Goal: Information Seeking & Learning: Learn about a topic

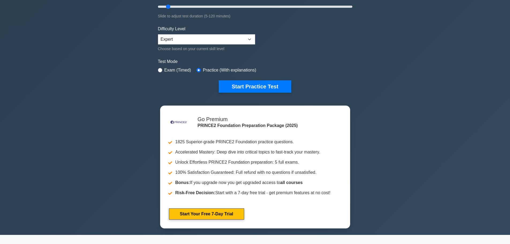
scroll to position [134, 0]
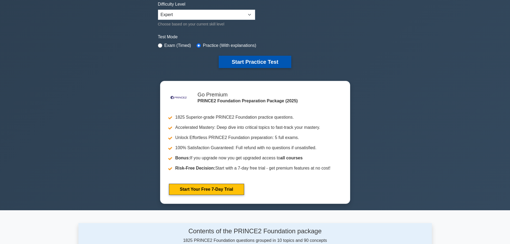
click at [257, 62] on button "Start Practice Test" at bounding box center [255, 62] width 72 height 12
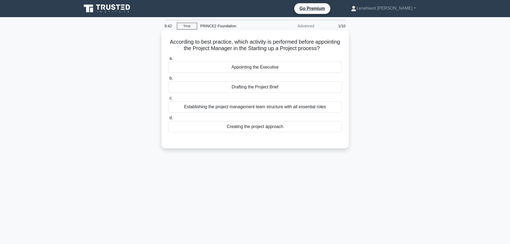
click at [261, 89] on div "Drafting the Project Brief" at bounding box center [254, 86] width 173 height 11
click at [168, 80] on input "b. Drafting the Project Brief" at bounding box center [168, 78] width 0 height 3
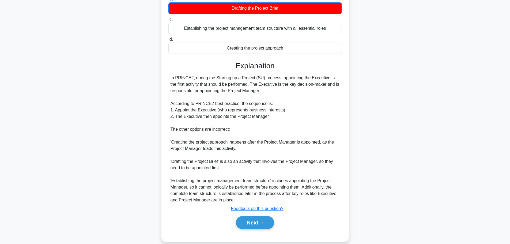
scroll to position [80, 0]
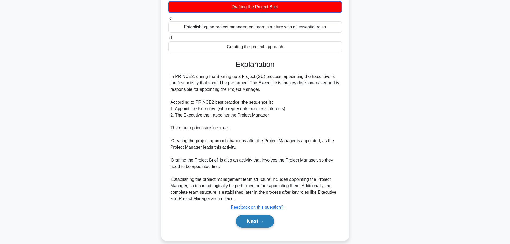
click at [258, 217] on button "Next" at bounding box center [255, 221] width 38 height 13
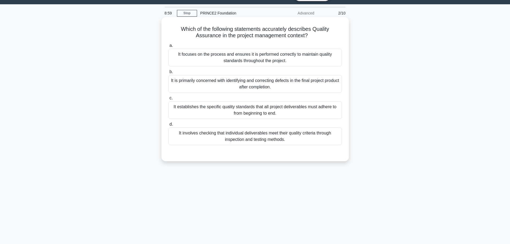
scroll to position [0, 0]
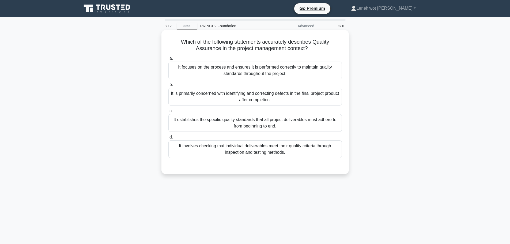
click at [243, 74] on div "It focuses on the process and ensures it is performed correctly to maintain qua…" at bounding box center [254, 71] width 173 height 18
click at [168, 60] on input "a. It focuses on the process and ensures it is performed correctly to maintain …" at bounding box center [168, 58] width 0 height 3
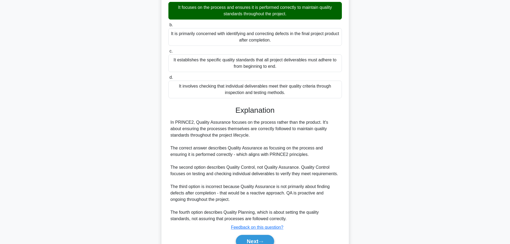
scroll to position [86, 0]
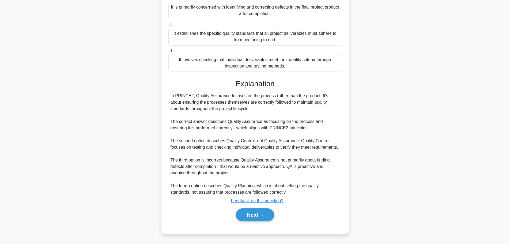
click at [235, 209] on div "Next" at bounding box center [254, 214] width 175 height 13
drag, startPoint x: 241, startPoint y: 212, endPoint x: 255, endPoint y: 164, distance: 49.7
click at [241, 212] on button "Next" at bounding box center [255, 214] width 38 height 13
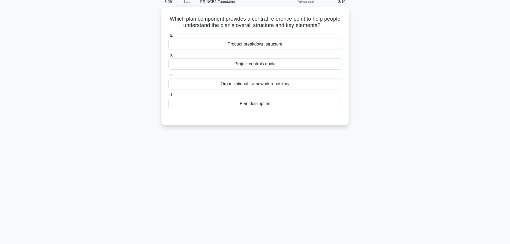
scroll to position [0, 0]
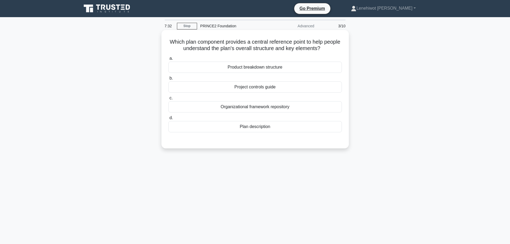
click at [280, 128] on div "Plan description" at bounding box center [254, 126] width 173 height 11
click at [168, 120] on input "d. Plan description" at bounding box center [168, 117] width 0 height 3
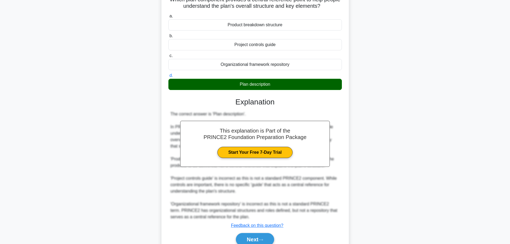
scroll to position [67, 0]
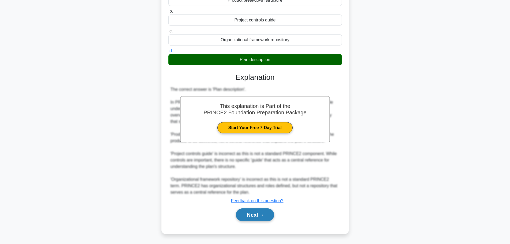
click at [261, 210] on button "Next" at bounding box center [255, 214] width 38 height 13
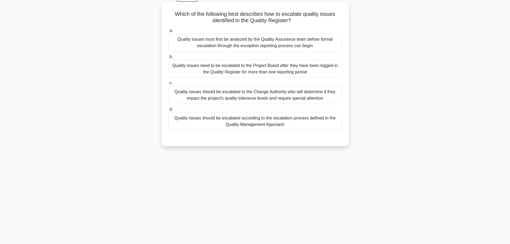
scroll to position [18, 0]
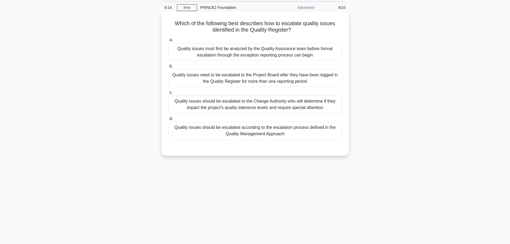
click at [277, 130] on div "Quality issues should be escalated according to the escalation process defined …" at bounding box center [254, 131] width 173 height 18
click at [168, 120] on input "d. Quality issues should be escalated according to the escalation process defin…" at bounding box center [168, 118] width 0 height 3
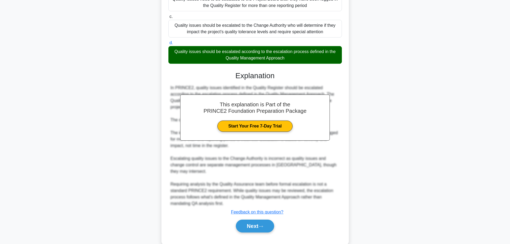
scroll to position [99, 0]
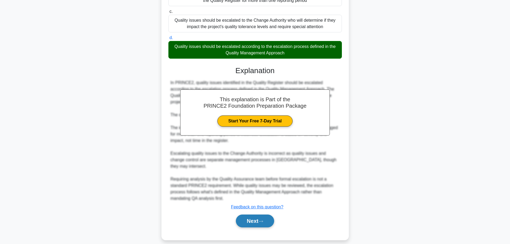
click at [247, 214] on button "Next" at bounding box center [255, 220] width 38 height 13
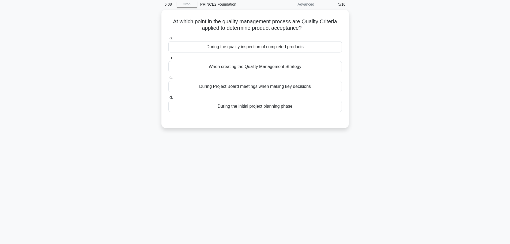
scroll to position [0, 0]
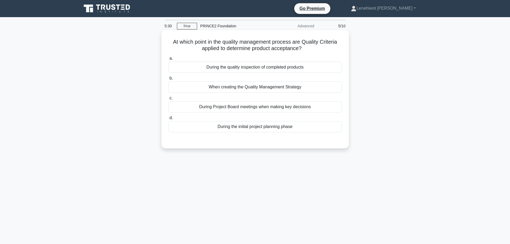
click at [301, 89] on div "When creating the Quality Management Strategy" at bounding box center [254, 86] width 173 height 11
click at [168, 80] on input "b. When creating the Quality Management Strategy" at bounding box center [168, 78] width 0 height 3
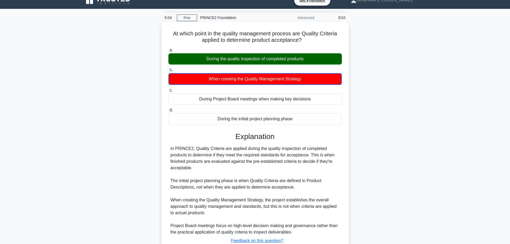
scroll to position [48, 0]
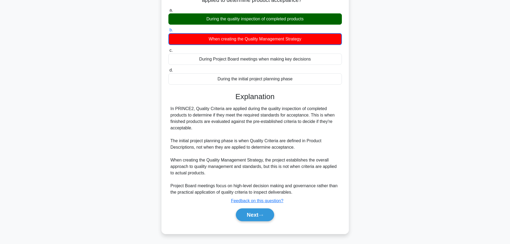
drag, startPoint x: 257, startPoint y: 212, endPoint x: 283, endPoint y: 209, distance: 26.7
click at [257, 212] on button "Next" at bounding box center [255, 214] width 38 height 13
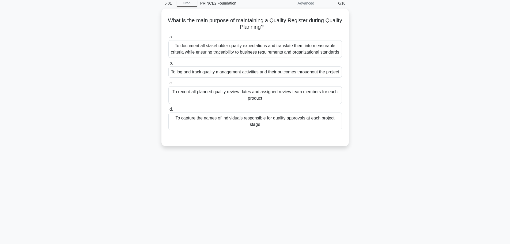
scroll to position [0, 0]
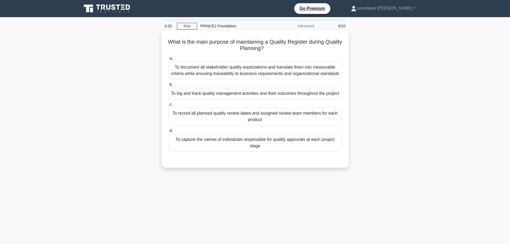
click at [255, 98] on div "To log and track quality management activities and their outcomes throughout th…" at bounding box center [254, 93] width 173 height 11
click at [168, 86] on input "b. To log and track quality management activities and their outcomes throughout…" at bounding box center [168, 84] width 0 height 3
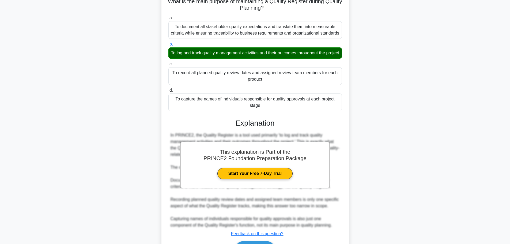
scroll to position [80, 0]
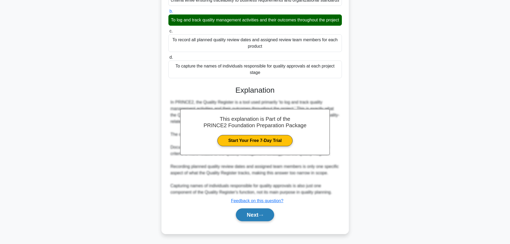
click at [262, 217] on button "Next" at bounding box center [255, 214] width 38 height 13
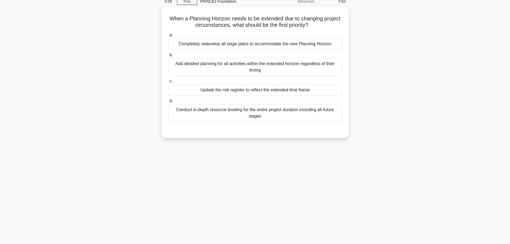
scroll to position [0, 0]
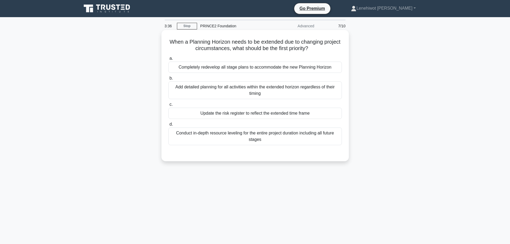
click at [303, 68] on div "Completely redevelop all stage plans to accommodate the new Planning Horizon" at bounding box center [254, 67] width 173 height 11
click at [168, 60] on input "a. Completely redevelop all stage plans to accommodate the new Planning Horizon" at bounding box center [168, 58] width 0 height 3
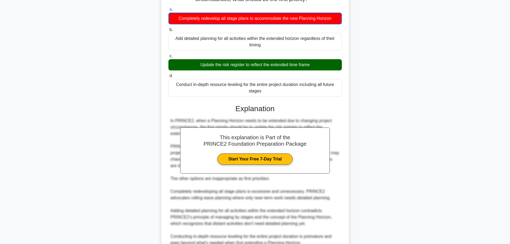
scroll to position [100, 0]
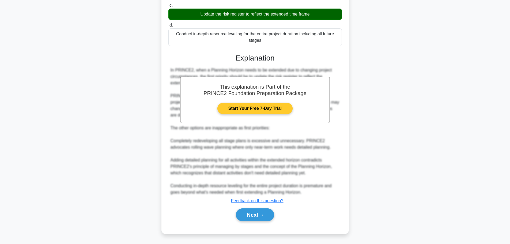
click at [270, 109] on link "Start Your Free 7-Day Trial" at bounding box center [254, 108] width 75 height 11
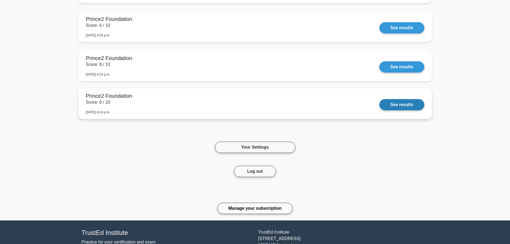
scroll to position [535, 0]
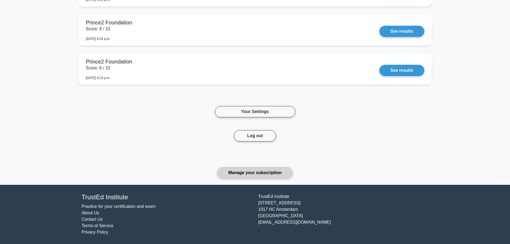
click at [269, 172] on link "Manage your subscription" at bounding box center [254, 172] width 75 height 11
click at [264, 110] on link "Your Settings" at bounding box center [255, 111] width 80 height 11
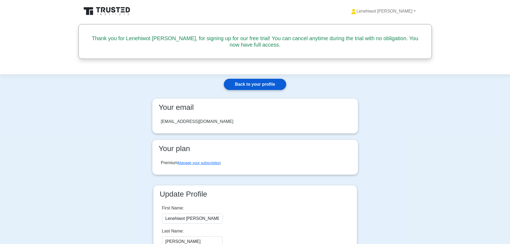
click at [253, 79] on link "Back to your profile" at bounding box center [255, 84] width 62 height 11
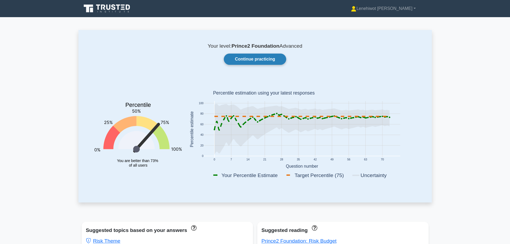
click at [257, 59] on link "Continue practicing" at bounding box center [255, 59] width 62 height 11
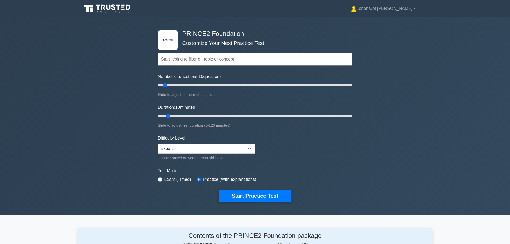
click at [180, 60] on input "text" at bounding box center [255, 59] width 194 height 13
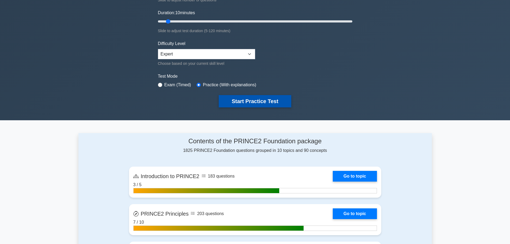
scroll to position [54, 0]
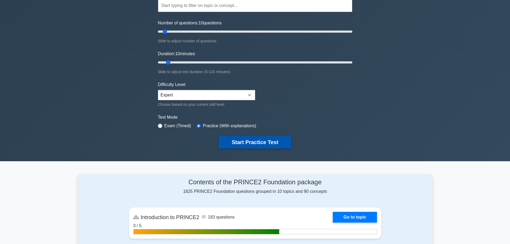
click at [255, 146] on button "Start Practice Test" at bounding box center [255, 142] width 72 height 12
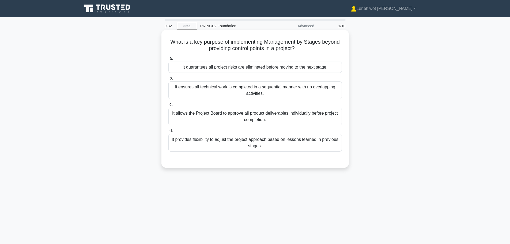
click at [292, 119] on div "It allows the Project Board to approve all product deliverables individually be…" at bounding box center [254, 117] width 173 height 18
click at [168, 106] on input "c. It allows the Project Board to approve all product deliverables individually…" at bounding box center [168, 104] width 0 height 3
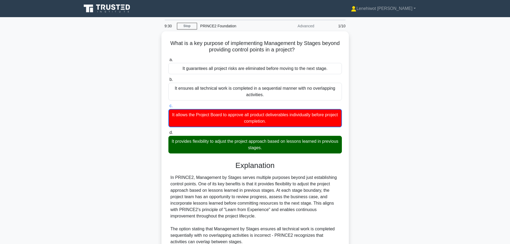
scroll to position [106, 0]
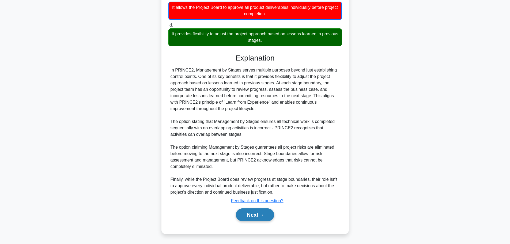
click at [254, 211] on button "Next" at bounding box center [255, 214] width 38 height 13
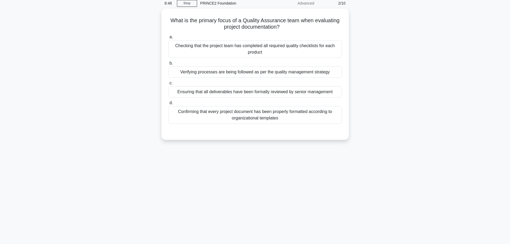
scroll to position [0, 0]
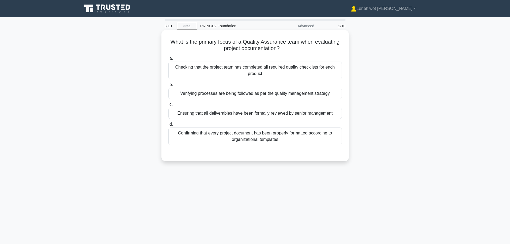
click at [259, 93] on div "Verifying processes are being followed as per the quality management strategy" at bounding box center [254, 93] width 173 height 11
click at [168, 86] on input "b. Verifying processes are being followed as per the quality management strategy" at bounding box center [168, 84] width 0 height 3
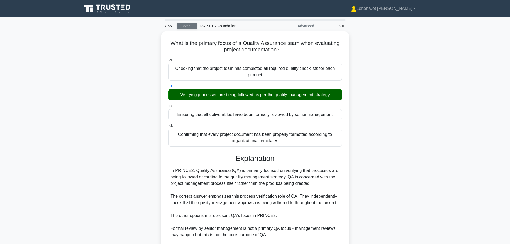
click at [188, 27] on link "Stop" at bounding box center [187, 26] width 20 height 7
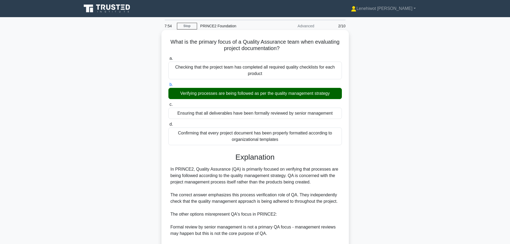
scroll to position [39, 0]
